Goal: Task Accomplishment & Management: Manage account settings

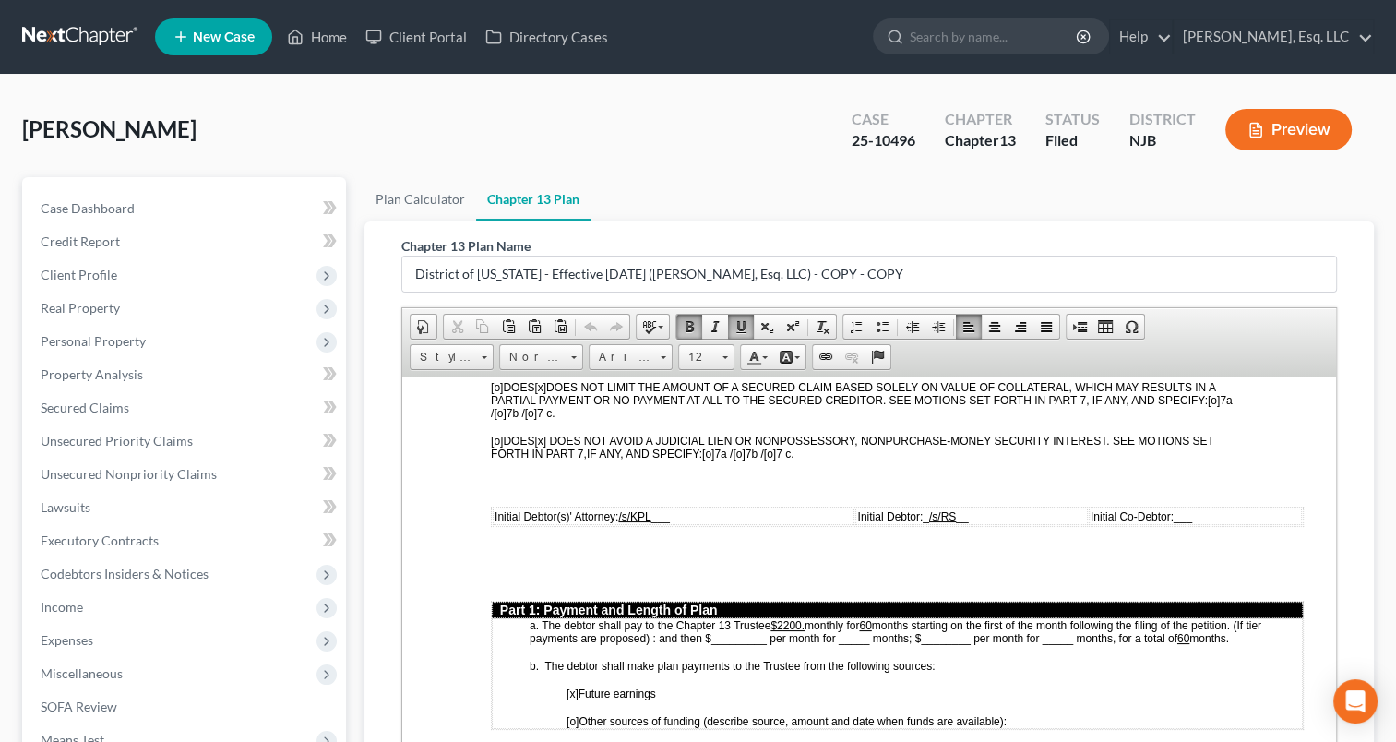
click at [822, 166] on div "[PERSON_NAME] Upgraded Case 25-10496 Chapter Chapter 13 Status [GEOGRAPHIC_DATA…" at bounding box center [698, 137] width 1352 height 80
click at [339, 32] on link "Home" at bounding box center [317, 36] width 78 height 33
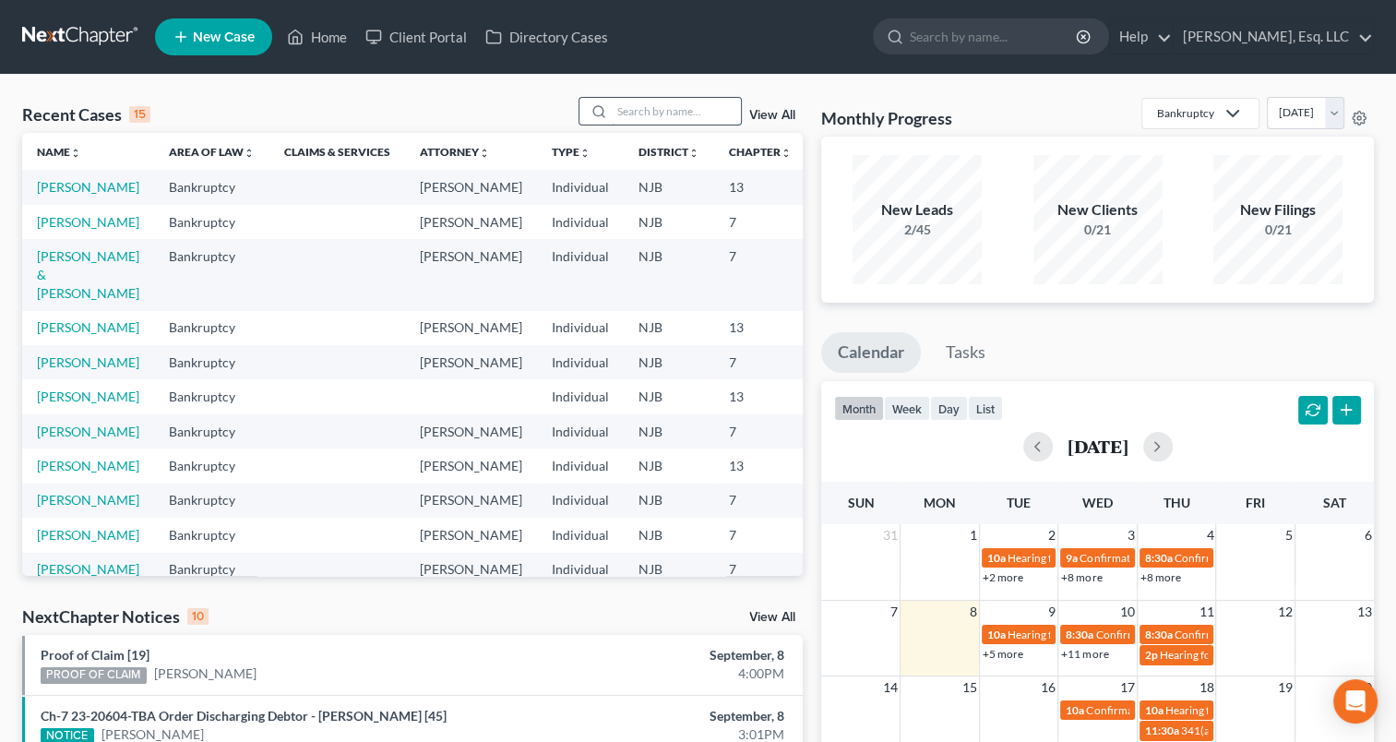
click at [635, 115] on input "search" at bounding box center [676, 111] width 129 height 27
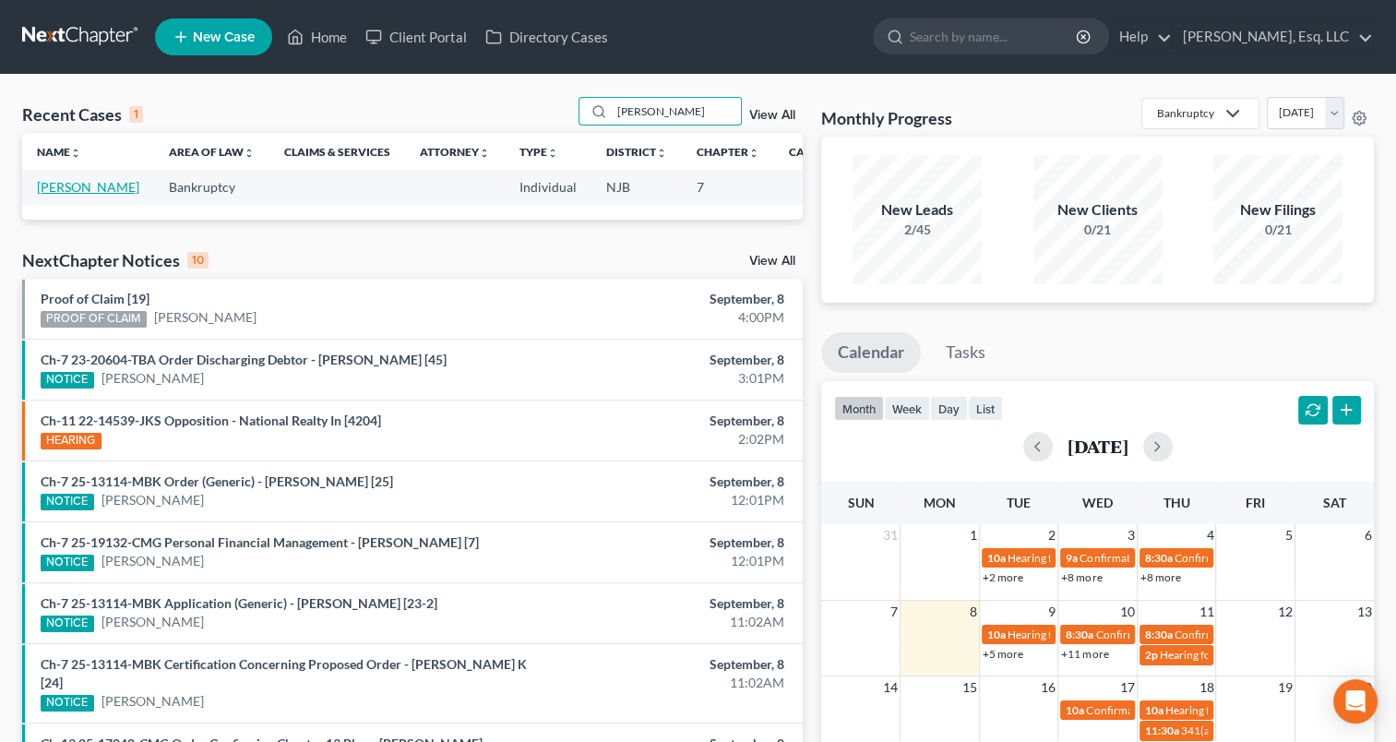
type input "[PERSON_NAME]"
click at [62, 195] on link "[PERSON_NAME]" at bounding box center [88, 187] width 102 height 16
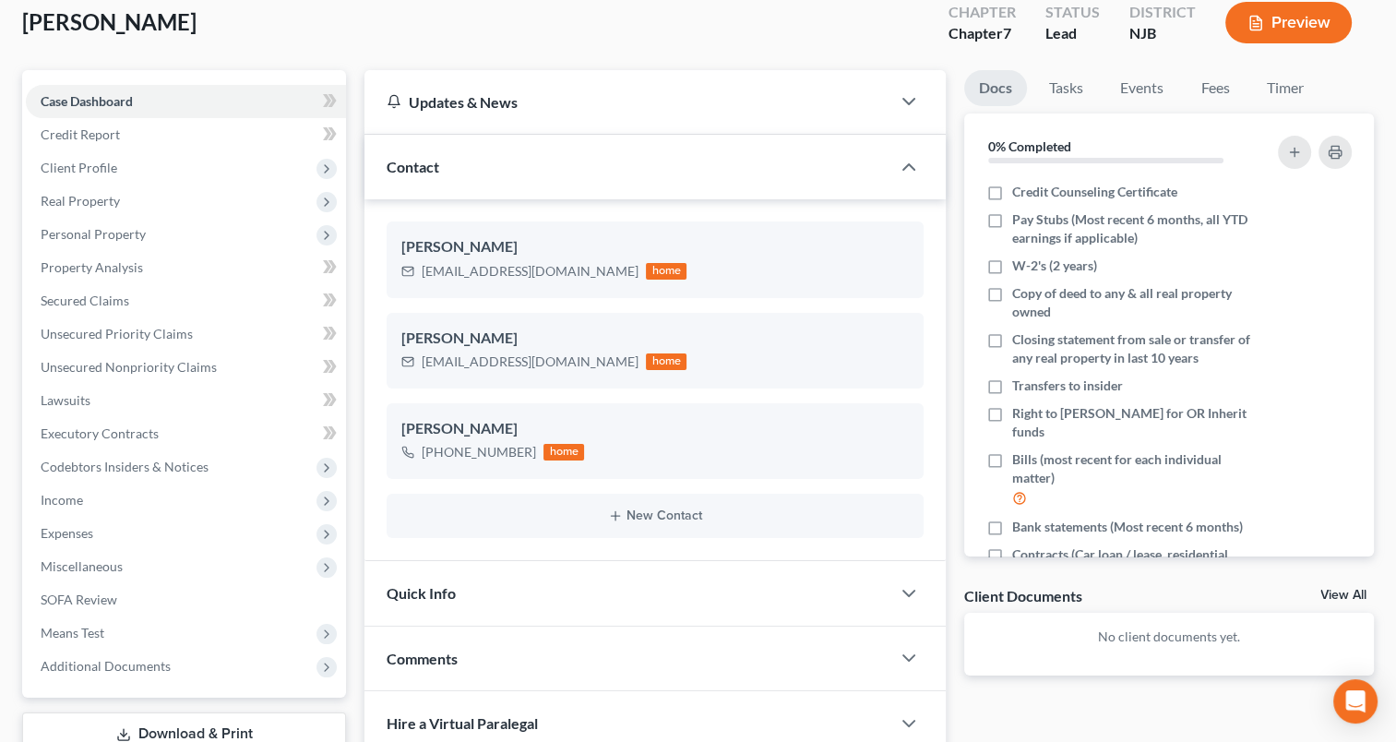
scroll to position [102, 0]
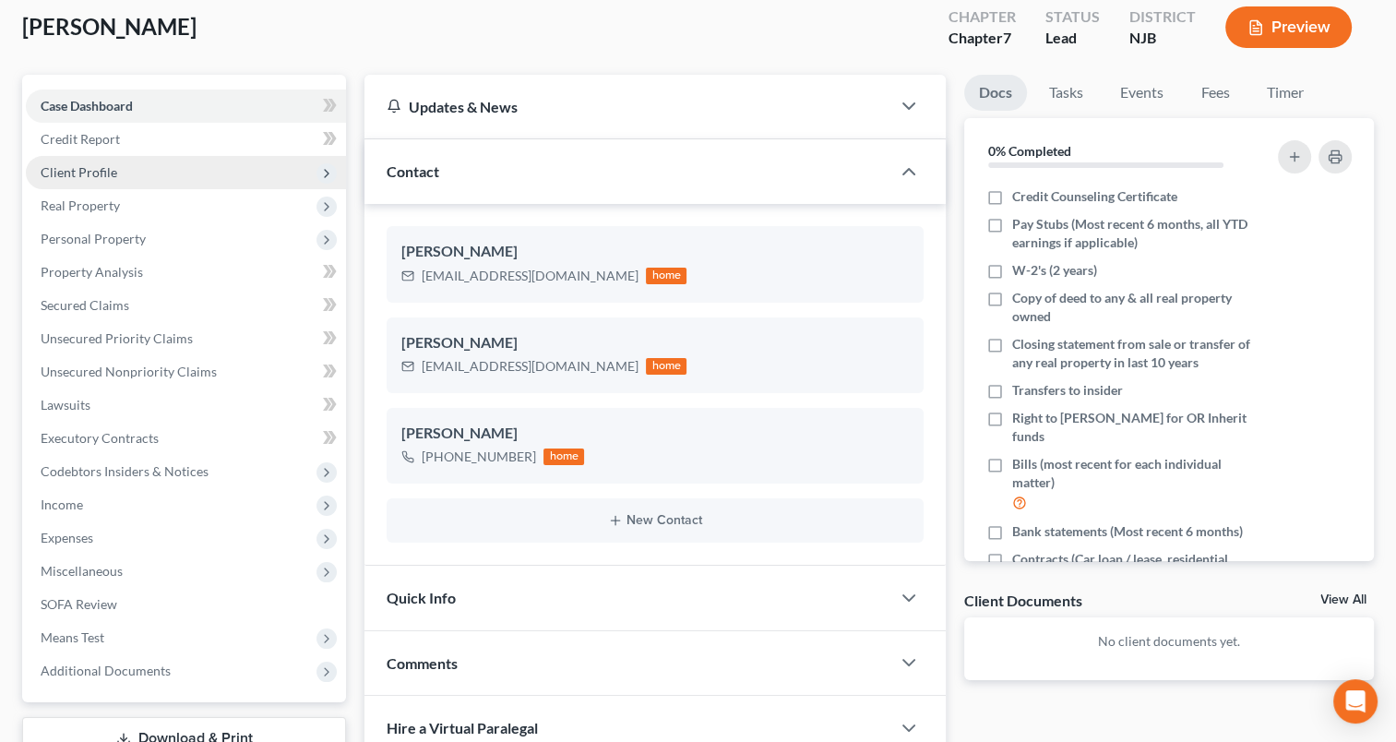
click at [110, 177] on span "Client Profile" at bounding box center [79, 172] width 77 height 16
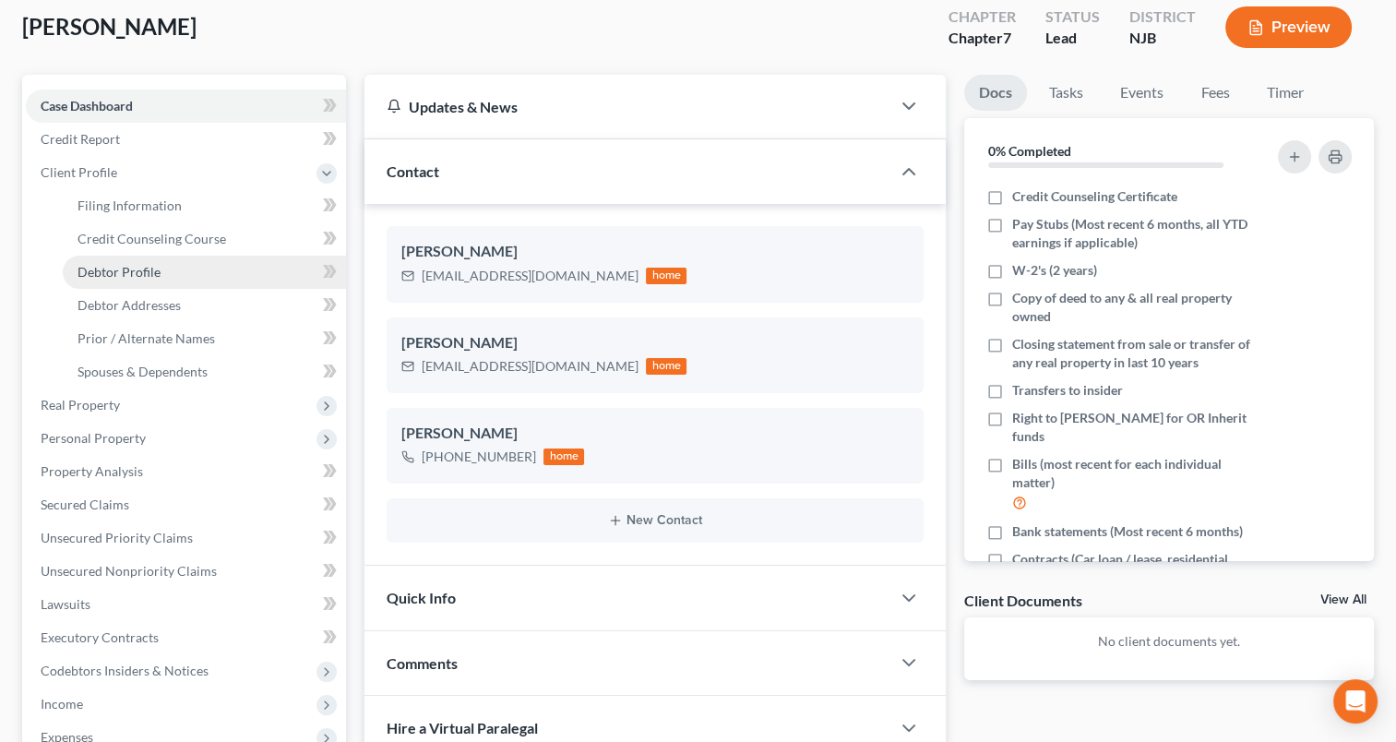
click at [139, 278] on span "Debtor Profile" at bounding box center [118, 272] width 83 height 16
select select "2"
select select "1"
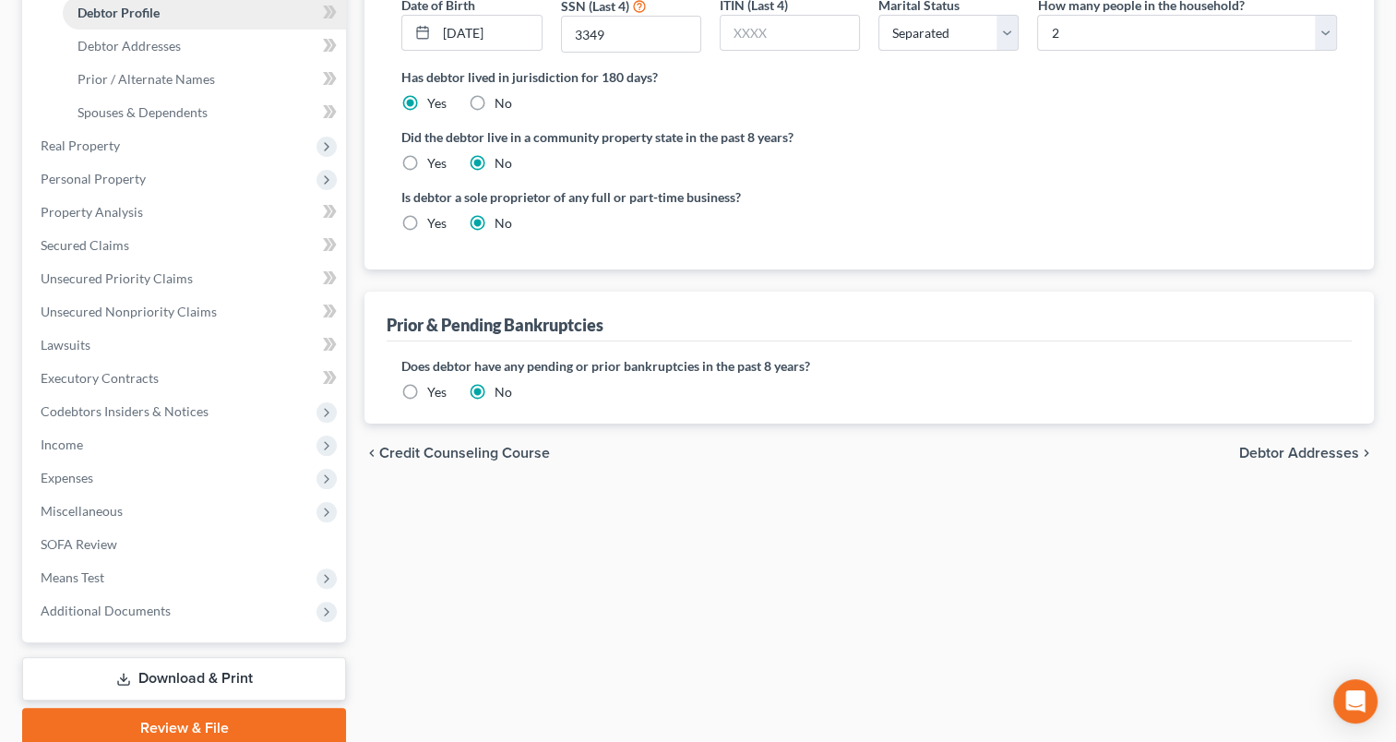
scroll to position [364, 0]
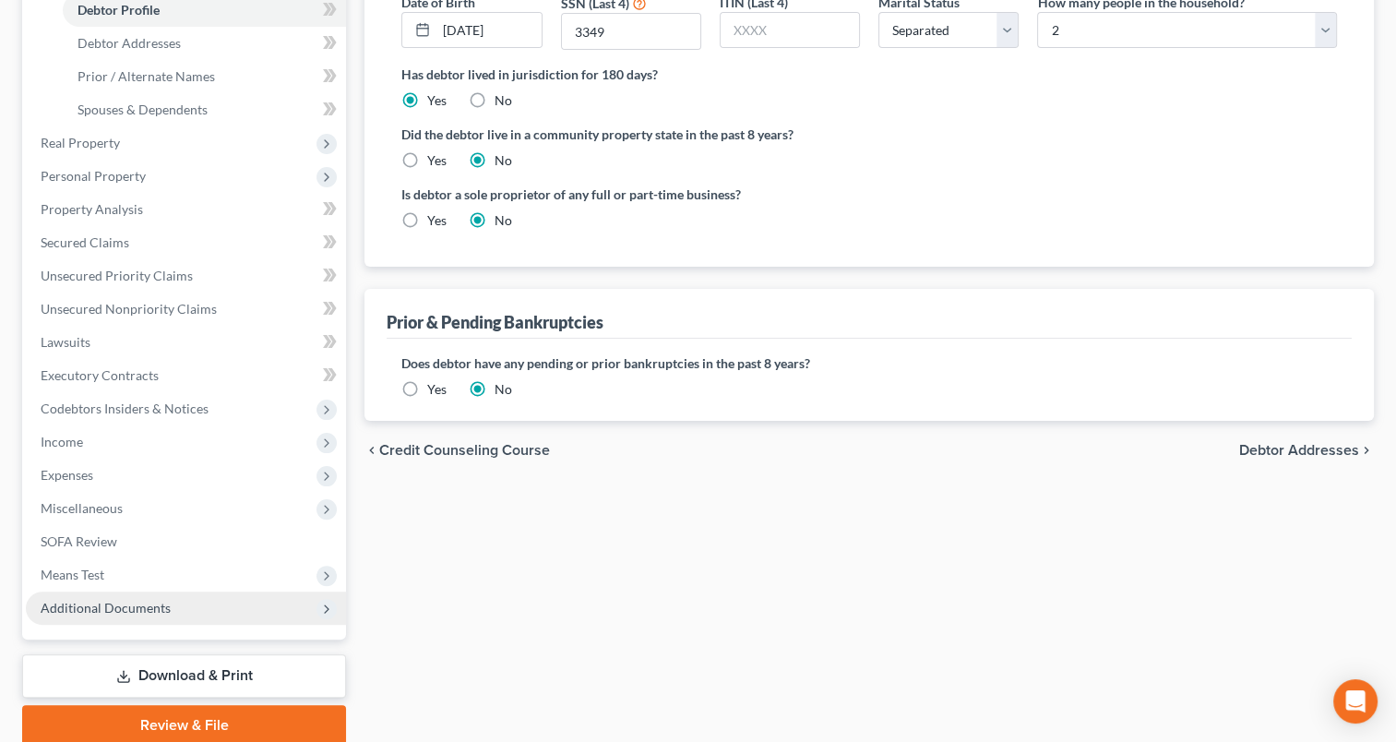
click at [154, 617] on span "Additional Documents" at bounding box center [186, 607] width 320 height 33
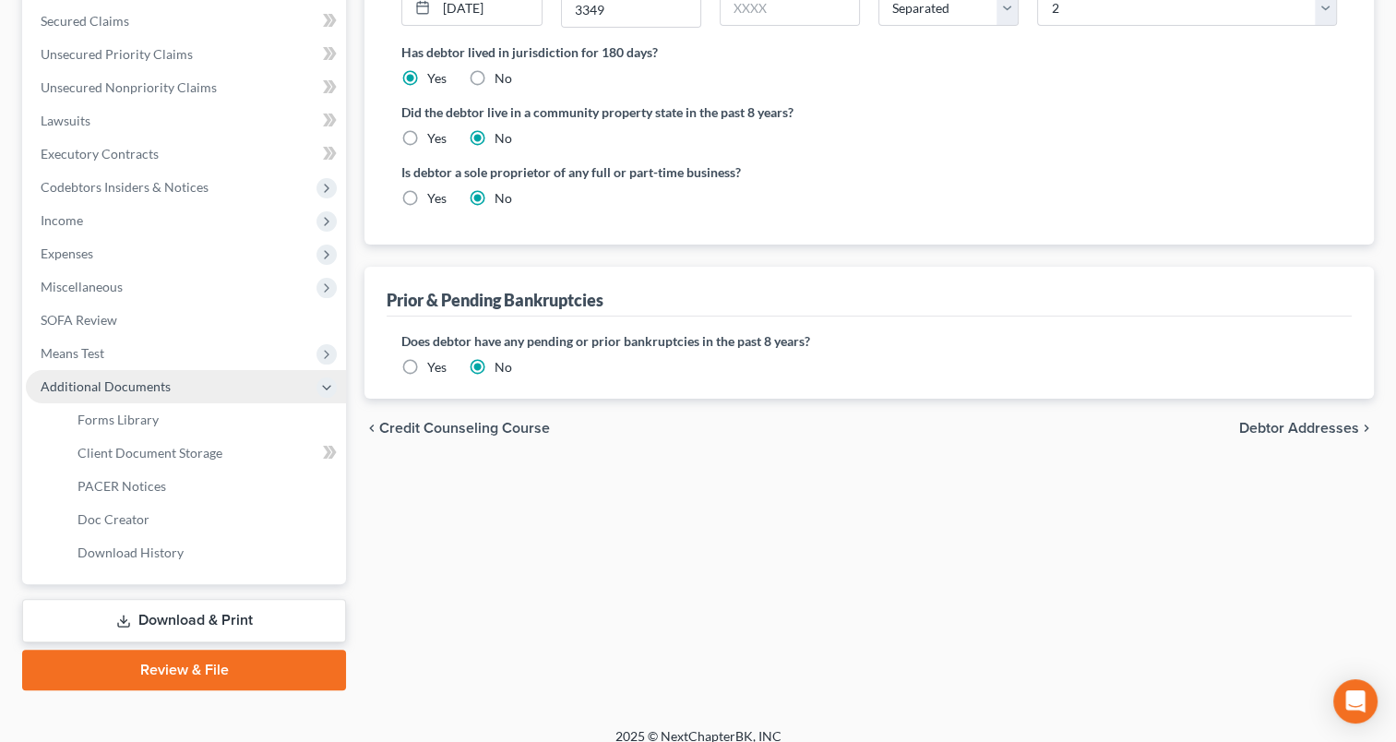
scroll to position [403, 0]
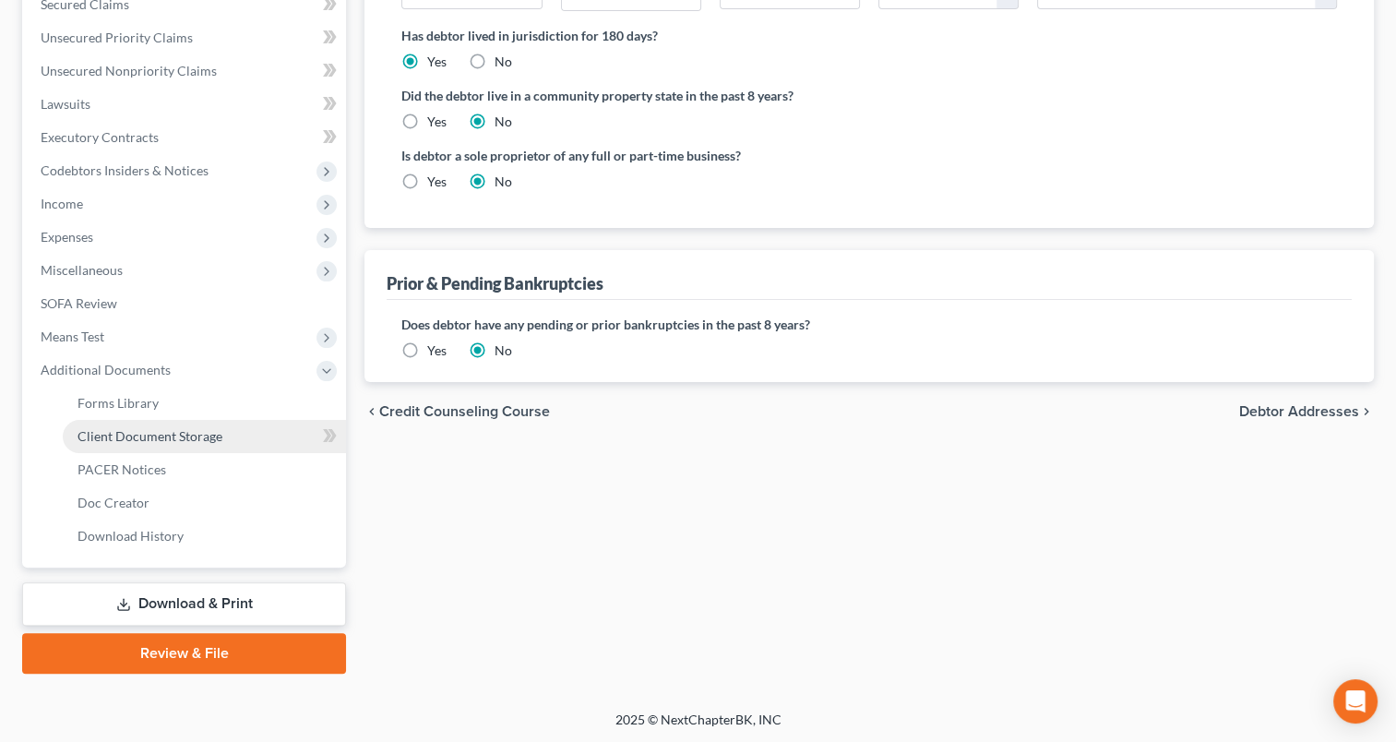
click at [170, 429] on span "Client Document Storage" at bounding box center [149, 436] width 145 height 16
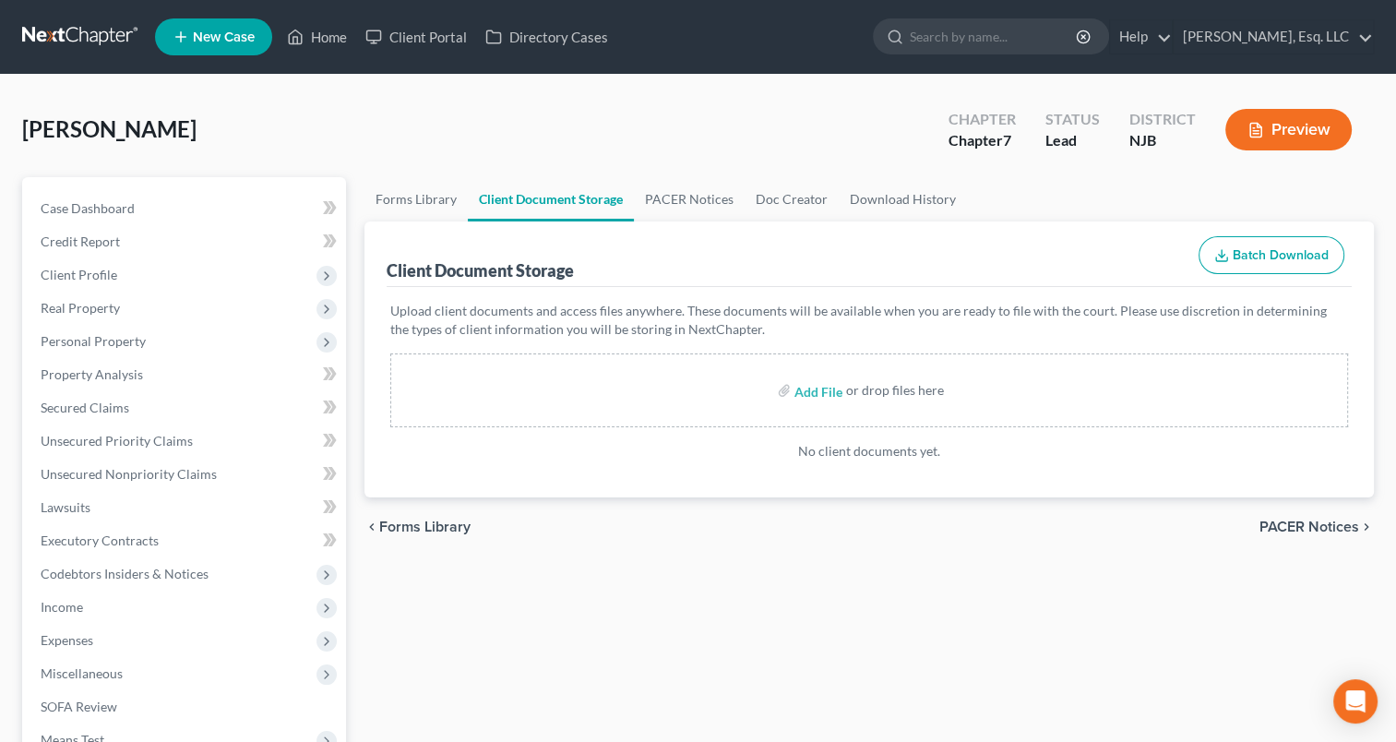
click at [864, 374] on div "Add File or drop files here" at bounding box center [869, 390] width 958 height 74
click at [910, 406] on div "Add File or drop files here" at bounding box center [869, 390] width 958 height 74
click at [925, 397] on div "or drop files here" at bounding box center [895, 390] width 98 height 18
